Goal: Find specific page/section: Find specific page/section

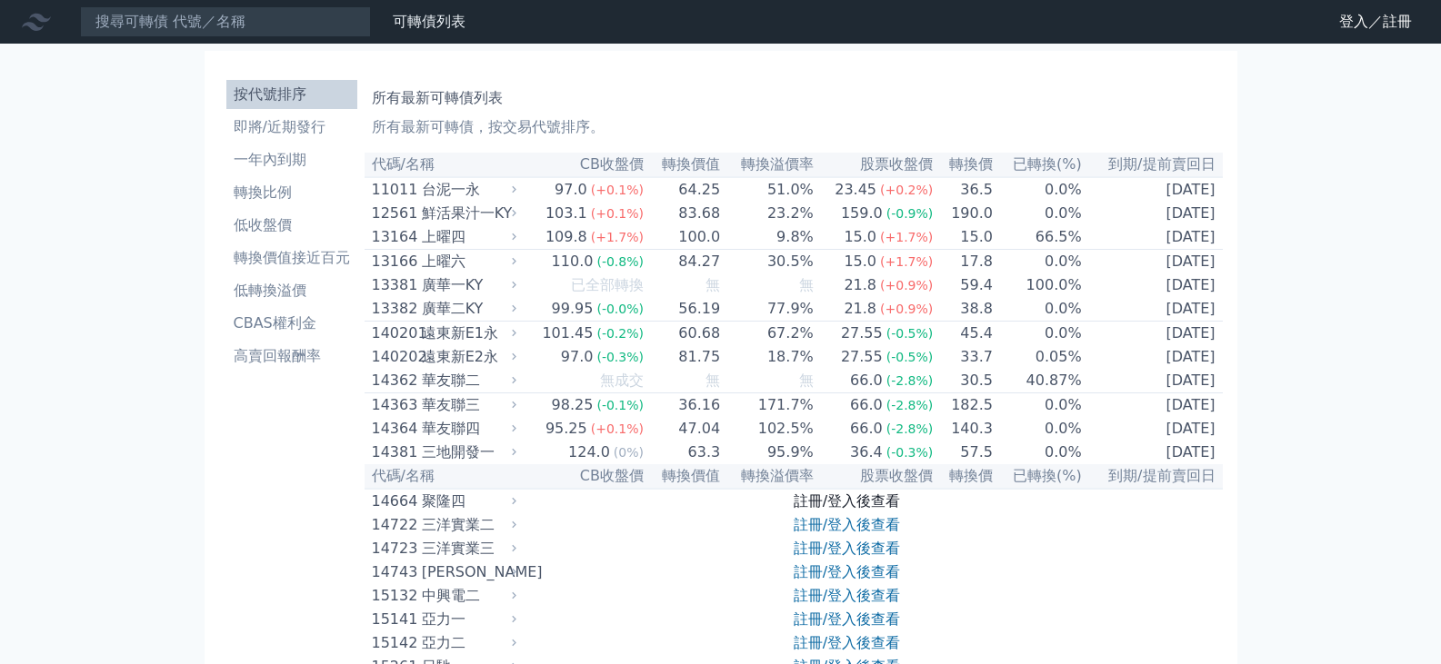
click at [861, 510] on link "註冊/登入後查看" at bounding box center [847, 501] width 106 height 17
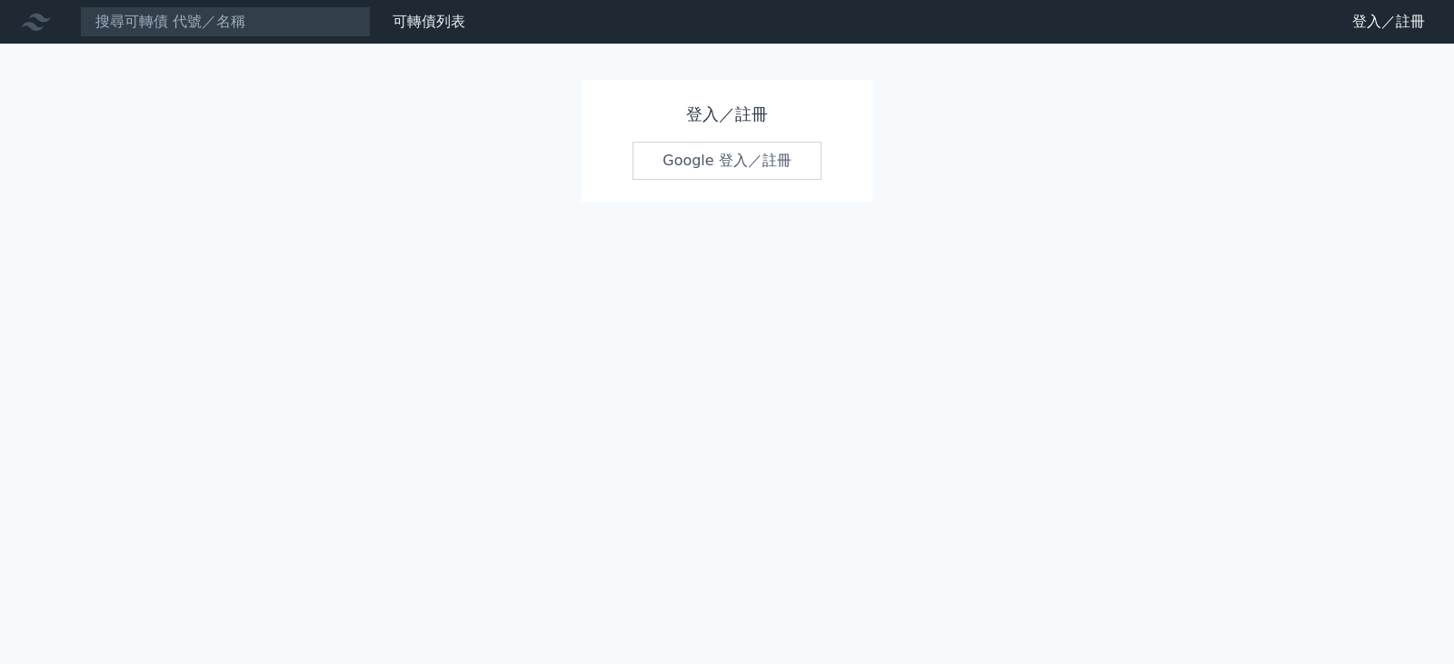
click at [705, 161] on link "Google 登入／註冊" at bounding box center [727, 161] width 189 height 38
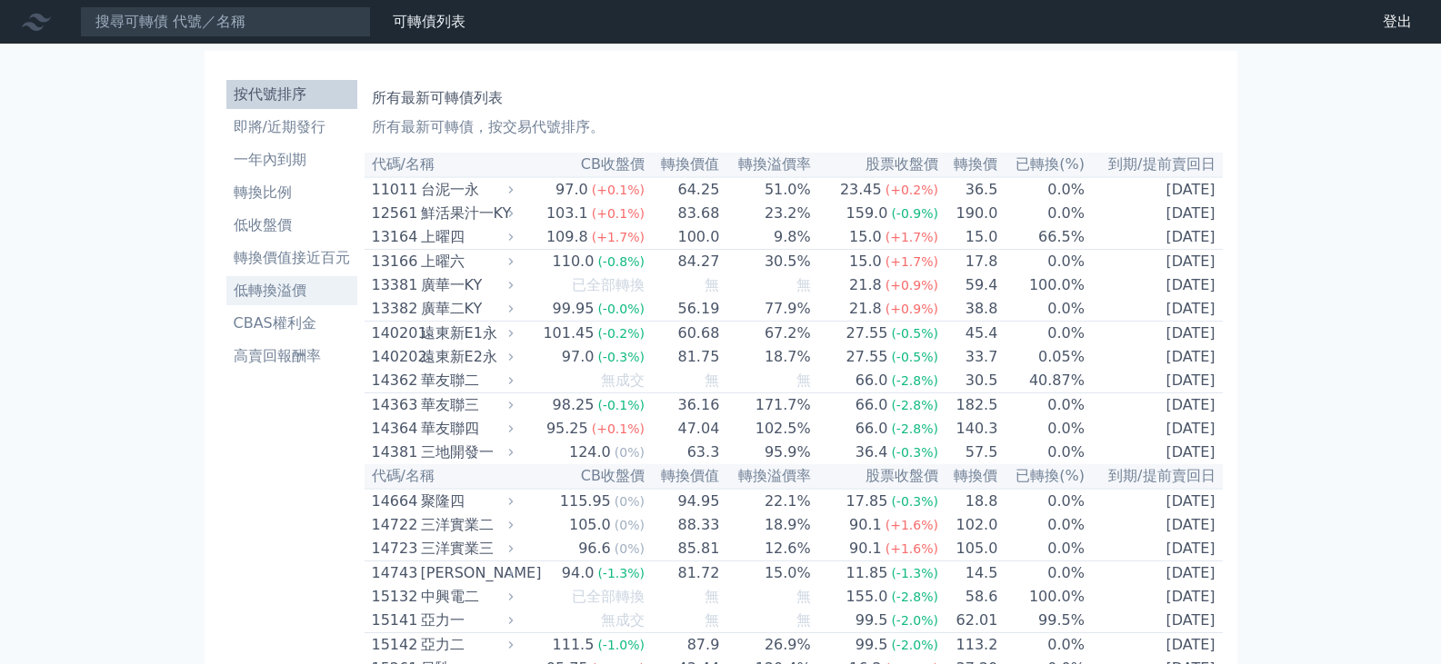
click at [285, 286] on li "低轉換溢價" at bounding box center [291, 291] width 131 height 22
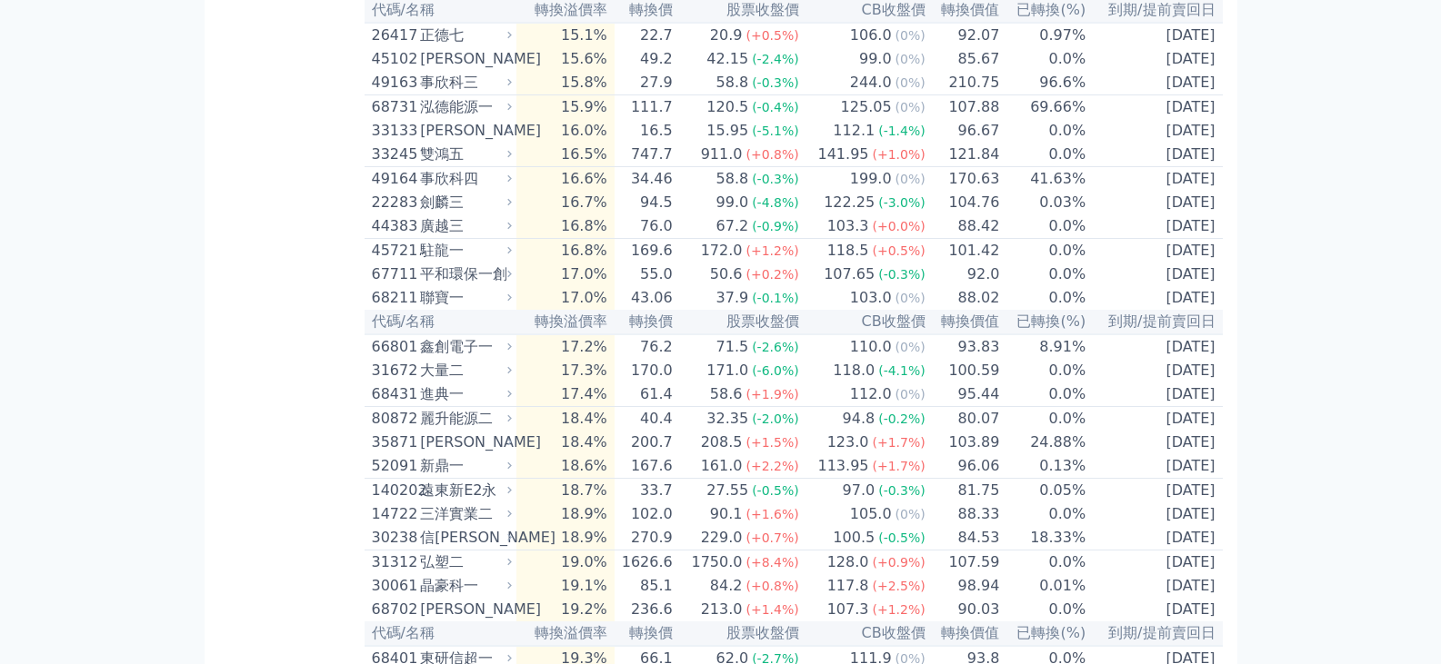
scroll to position [3363, 0]
